Goal: Information Seeking & Learning: Find specific page/section

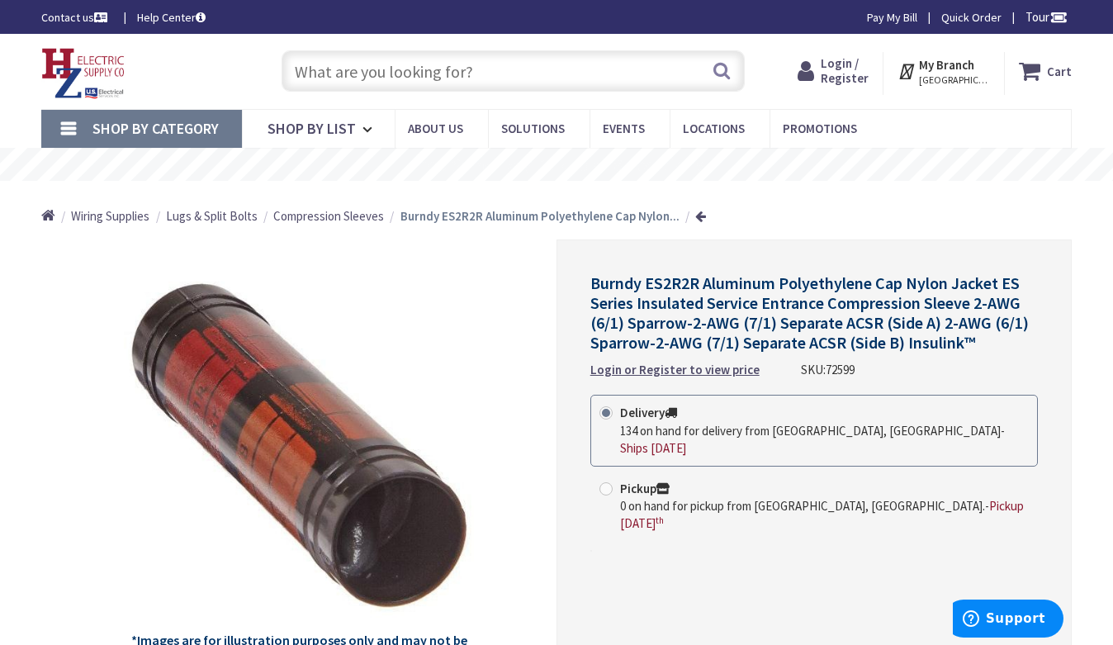
click at [452, 79] on input "text" at bounding box center [513, 70] width 463 height 41
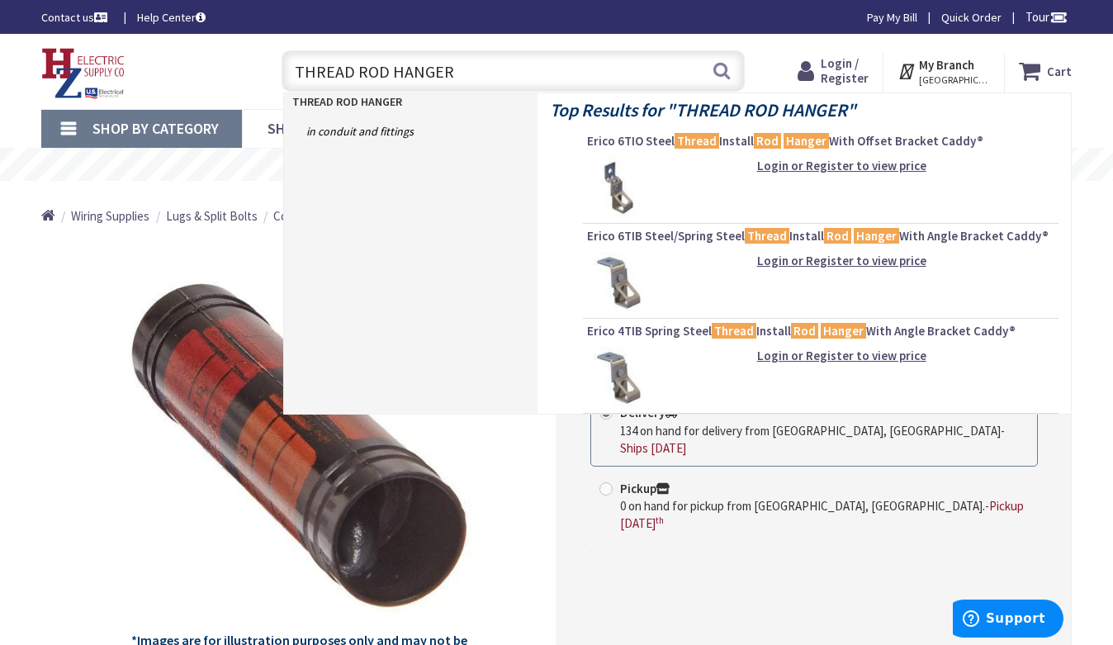
click at [454, 71] on input "THREAD ROD HANGER" at bounding box center [513, 70] width 463 height 41
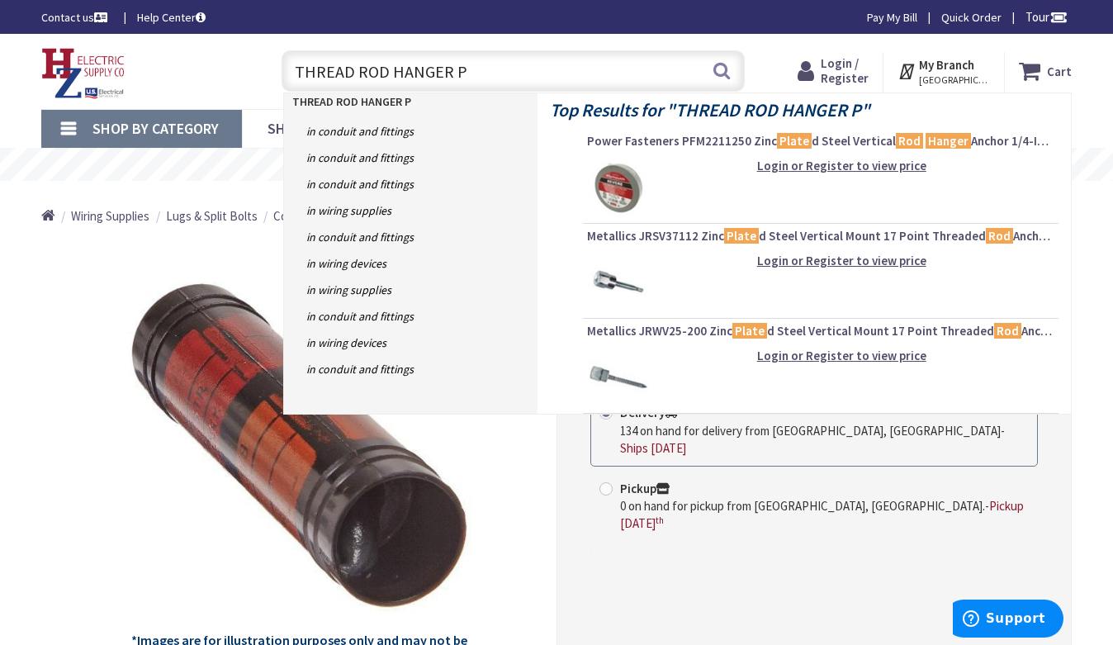
type input "THREAD ROD HANGER"
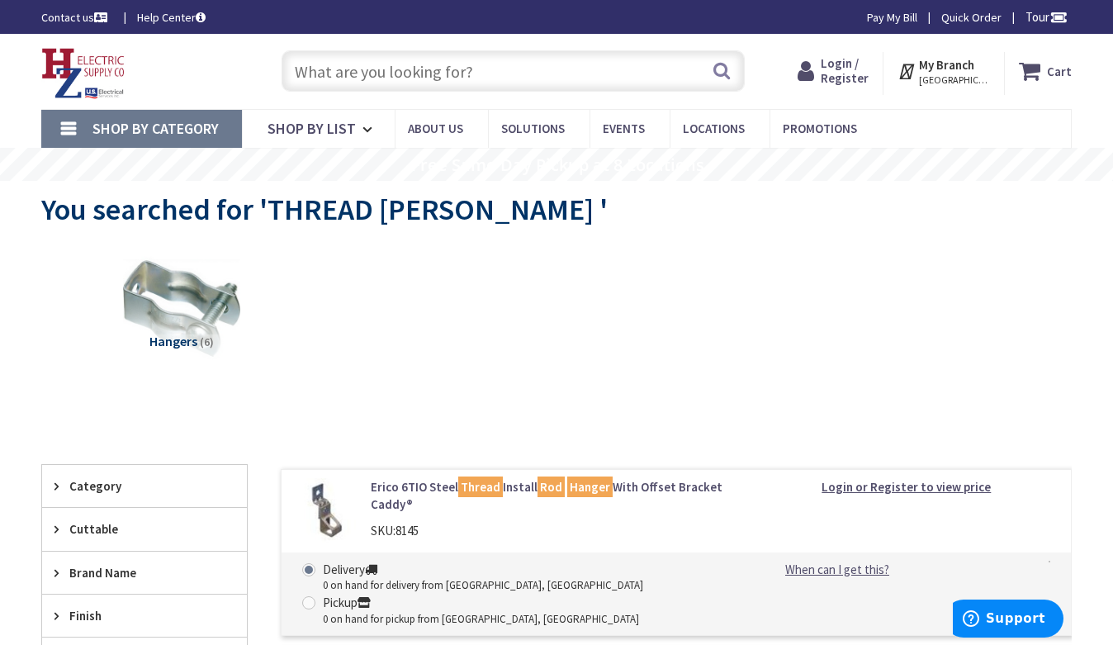
click at [443, 79] on input "text" at bounding box center [513, 70] width 463 height 41
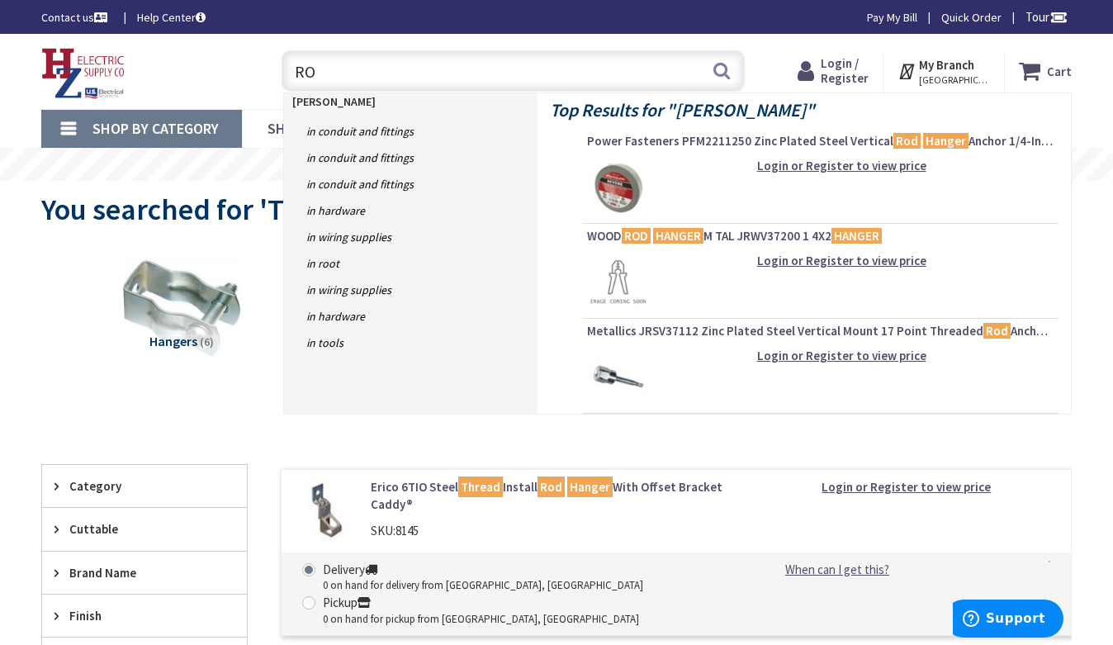
type input "R"
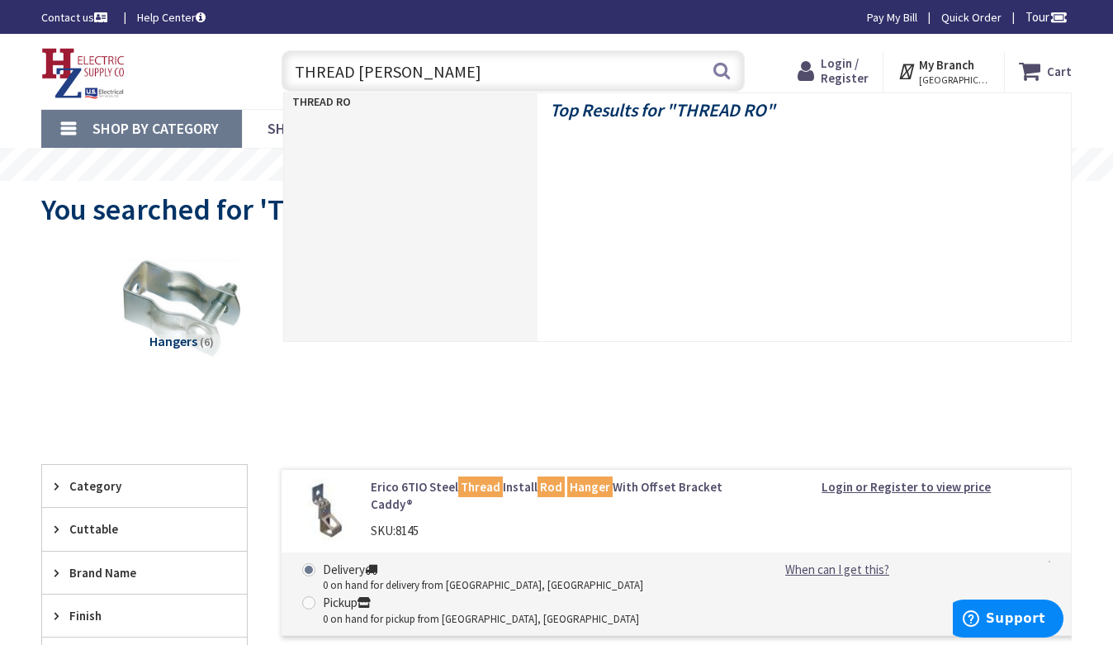
type input "THREAD [PERSON_NAME]"
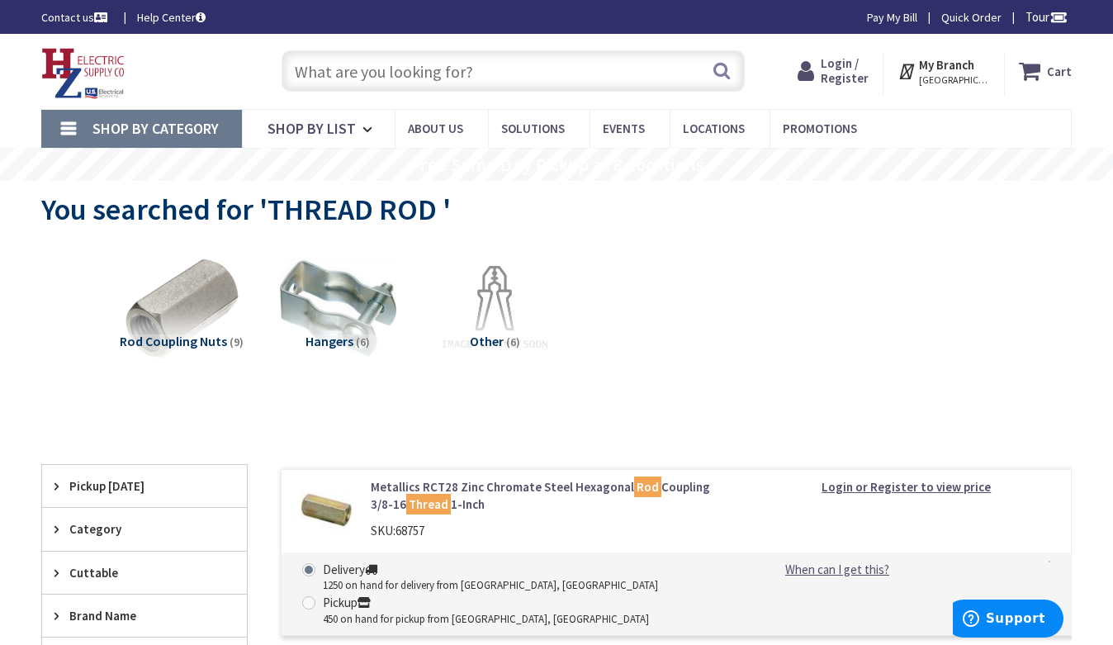
click at [477, 65] on input "text" at bounding box center [513, 70] width 463 height 41
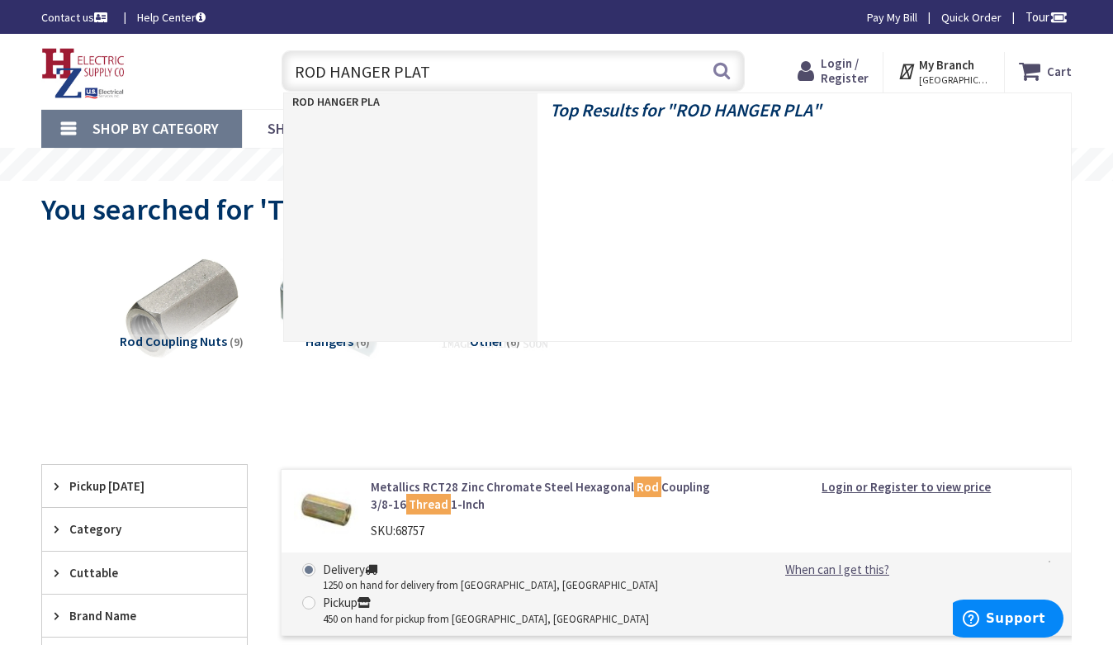
type input "ROD HANGER PLATE"
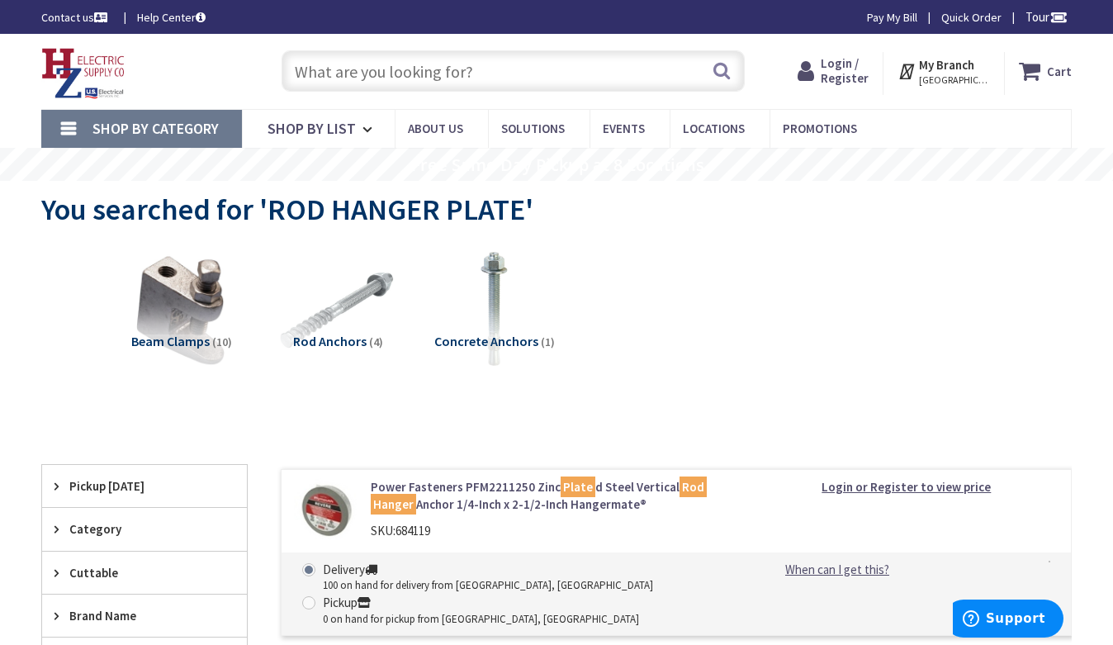
click at [487, 42] on div "Skip to Content Toggle Nav Search Cart My Cart Close" at bounding box center [556, 71] width 1113 height 75
